Goal: Information Seeking & Learning: Learn about a topic

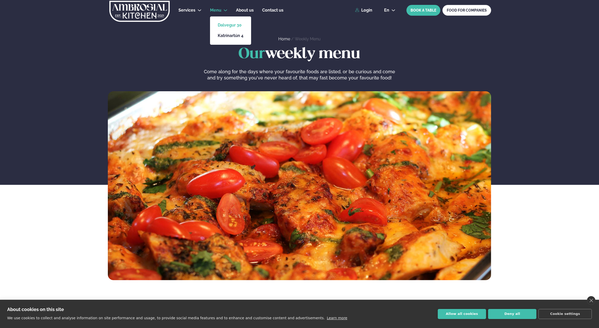
click at [225, 24] on link "Dalvegur 30" at bounding box center [231, 25] width 26 height 4
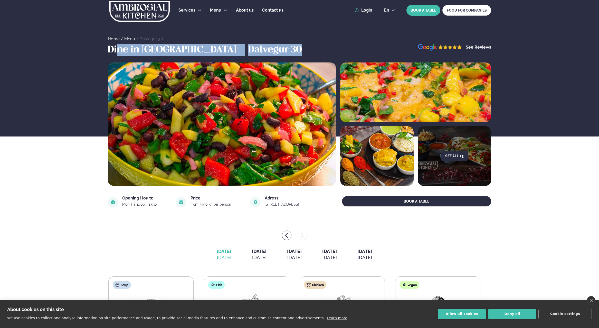
drag, startPoint x: 116, startPoint y: 50, endPoint x: 269, endPoint y: 52, distance: 152.8
click at [269, 52] on div "Dine in [GEOGRAPHIC_DATA] - Dalvegur 30 See Reviews" at bounding box center [299, 50] width 414 height 12
click at [248, 44] on h3 "Dalvegur 30" at bounding box center [274, 50] width 53 height 12
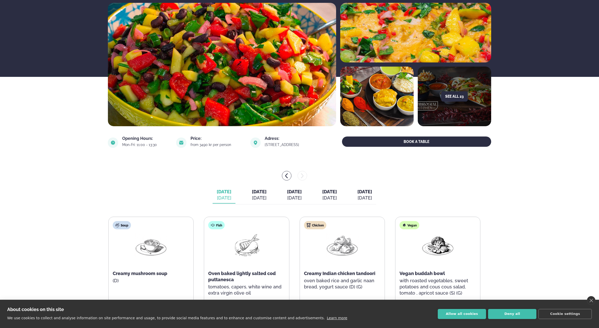
scroll to position [77, 0]
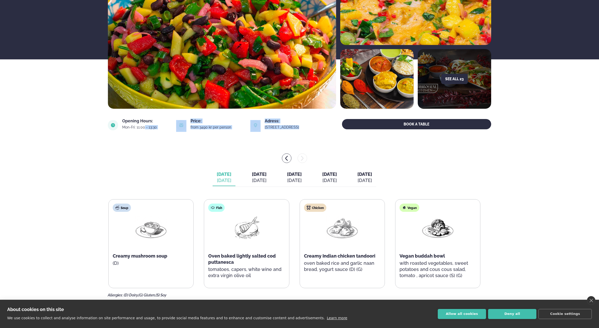
drag, startPoint x: 138, startPoint y: 129, endPoint x: 289, endPoint y: 135, distance: 150.6
click at [289, 135] on section "Opening Hours: Mon-Fri: 11:00 - 13:30 Price: from 3490 kr per person Adress: [S…" at bounding box center [299, 125] width 383 height 25
drag, startPoint x: 289, startPoint y: 135, endPoint x: 222, endPoint y: 150, distance: 68.8
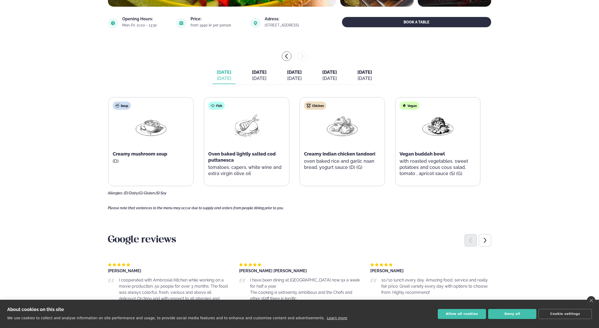
scroll to position [180, 0]
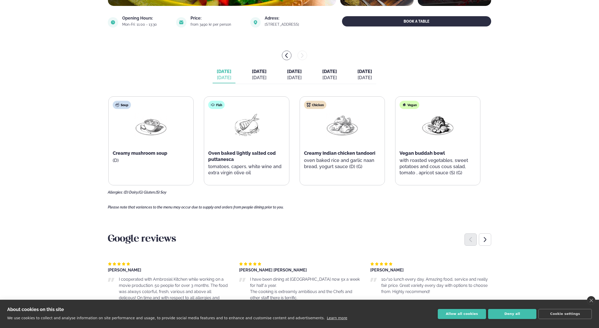
click at [259, 75] on div "[DATE]" at bounding box center [259, 77] width 15 height 6
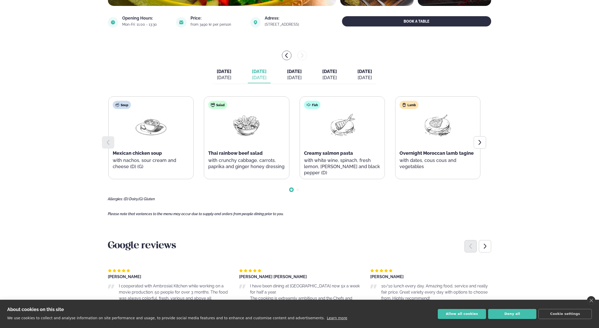
click at [213, 75] on button "[DATE] [DATE]" at bounding box center [224, 74] width 23 height 17
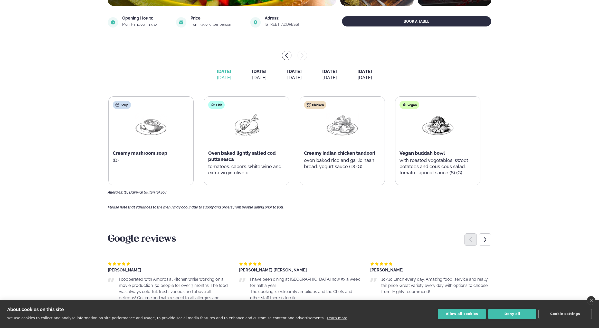
click at [252, 80] on div "[DATE]" at bounding box center [259, 77] width 15 height 6
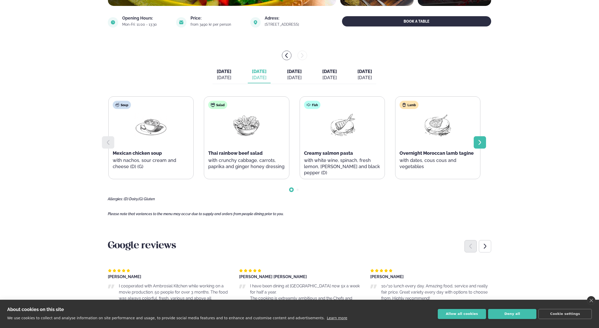
click at [486, 142] on div "[DATE] [DATE] [DATE] [DATE] [DATE] [DATE] [DATE] [DATE] [DATE] [DATE] Soup Mexi…" at bounding box center [299, 126] width 383 height 150
drag, startPoint x: 486, startPoint y: 142, endPoint x: 481, endPoint y: 142, distance: 4.6
click at [481, 142] on icon at bounding box center [480, 142] width 3 height 5
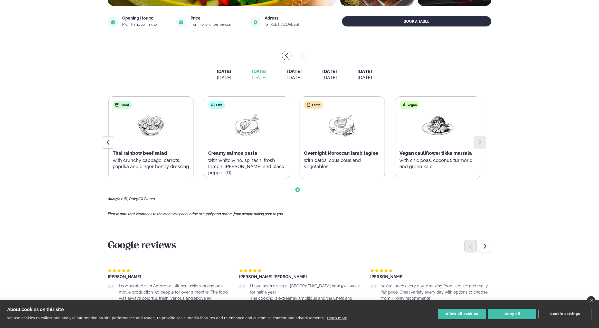
click at [481, 142] on icon at bounding box center [480, 142] width 3 height 5
click at [108, 145] on div at bounding box center [108, 142] width 12 height 12
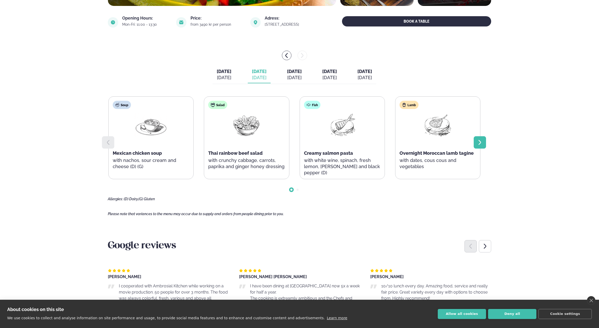
click at [480, 140] on icon at bounding box center [480, 142] width 6 height 6
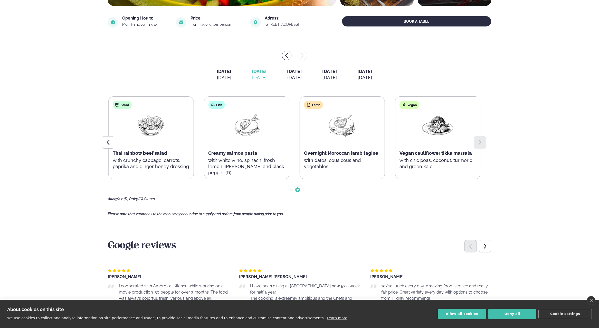
click at [291, 69] on span "[DATE]" at bounding box center [294, 71] width 15 height 5
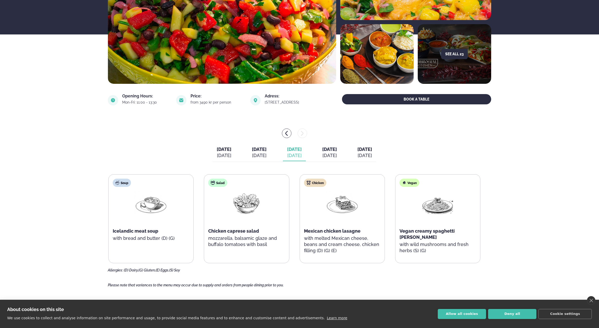
scroll to position [100, 0]
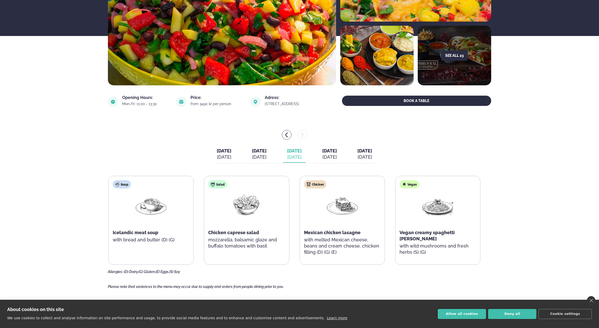
click at [330, 146] on button "[DATE] [DATE]" at bounding box center [329, 154] width 23 height 17
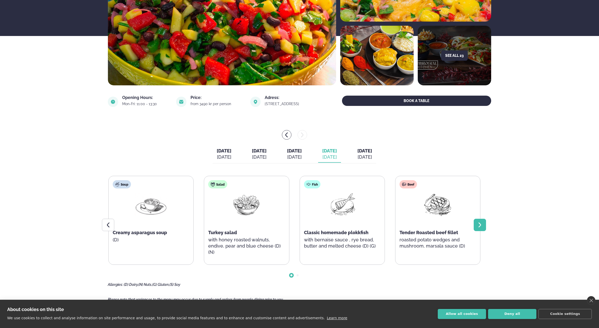
click at [483, 225] on div at bounding box center [480, 224] width 12 height 12
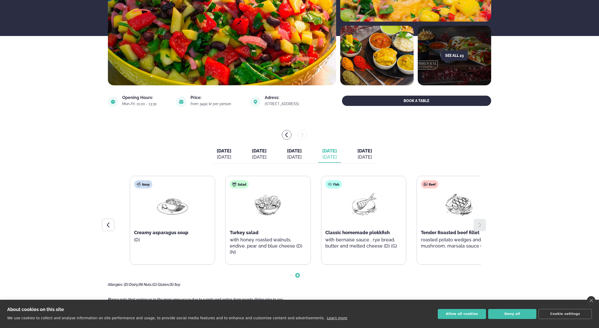
click at [448, 235] on div "Beef Tender Roasted beef fillet roasted potato wedges and mushroom, marsala sau…" at bounding box center [459, 217] width 85 height 82
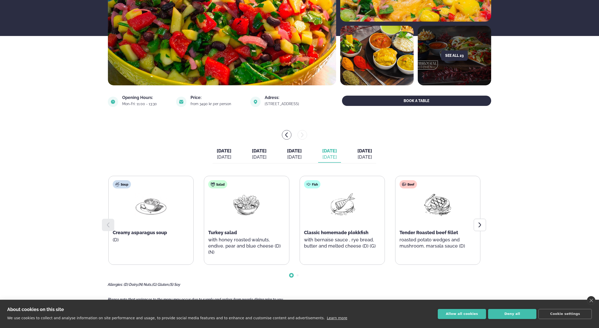
click at [376, 161] on button "[DATE] [DATE]" at bounding box center [364, 154] width 23 height 17
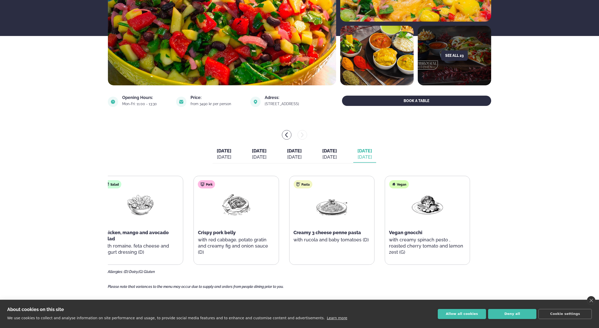
click at [232, 226] on div "Pork Crispy pork belly with red cabbage, potato gratin and creamy fig and onion…" at bounding box center [236, 220] width 85 height 88
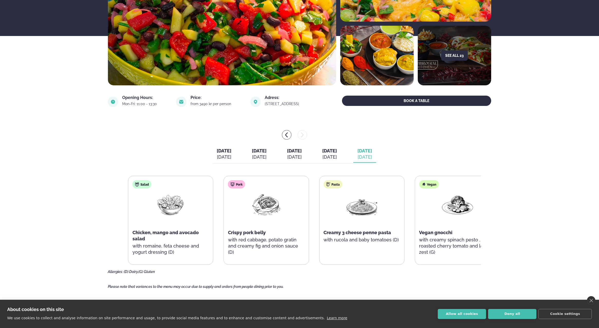
click at [372, 239] on div "Pasta Creamy 3 cheese penne pasta with rucola and baby tomatoes (D)" at bounding box center [361, 217] width 85 height 82
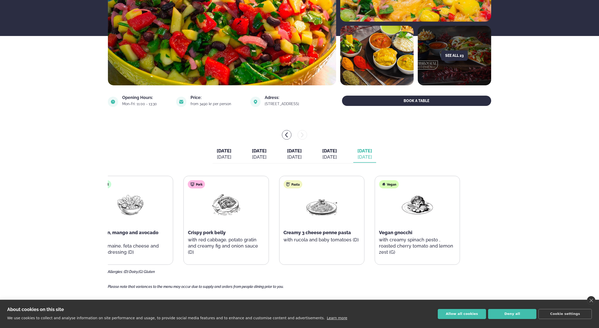
click at [307, 233] on span "Creamy 3 cheese penne pasta" at bounding box center [317, 232] width 68 height 5
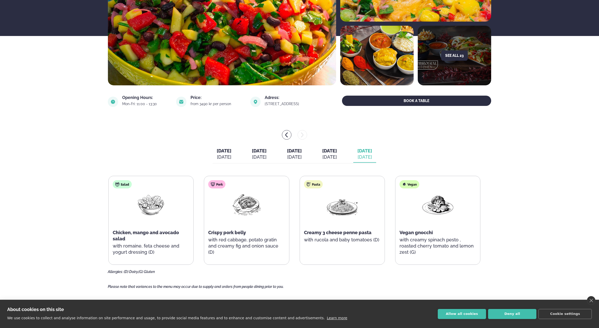
click at [337, 151] on span "[DATE]" at bounding box center [329, 150] width 15 height 5
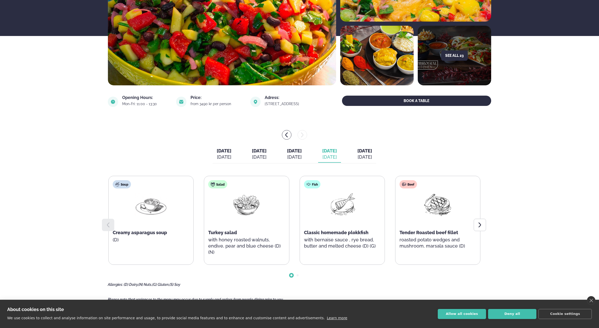
click at [362, 232] on span "Classic homemade plokkfish" at bounding box center [336, 232] width 64 height 5
click at [363, 233] on span "Classic homemade plokkfish" at bounding box center [336, 232] width 64 height 5
